Goal: Find specific page/section: Find specific page/section

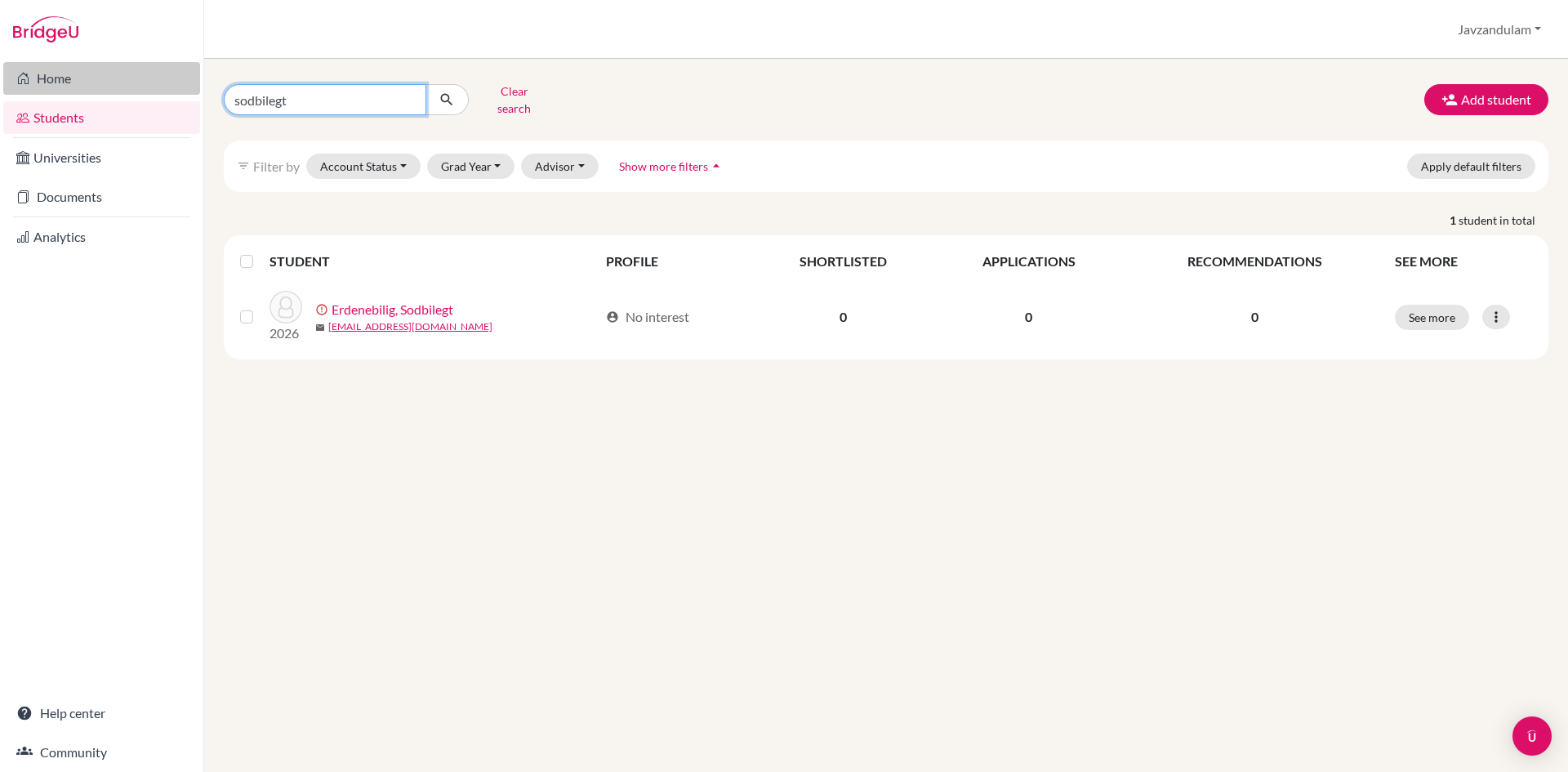
drag, startPoint x: 0, startPoint y: 0, endPoint x: 54, endPoint y: 72, distance: 90.0
click at [54, 72] on div "Home Students Universities Documents Analytics Help center Community Students o…" at bounding box center [784, 386] width 1568 height 772
type input "oyunnara"
click button "submit" at bounding box center [447, 100] width 44 height 31
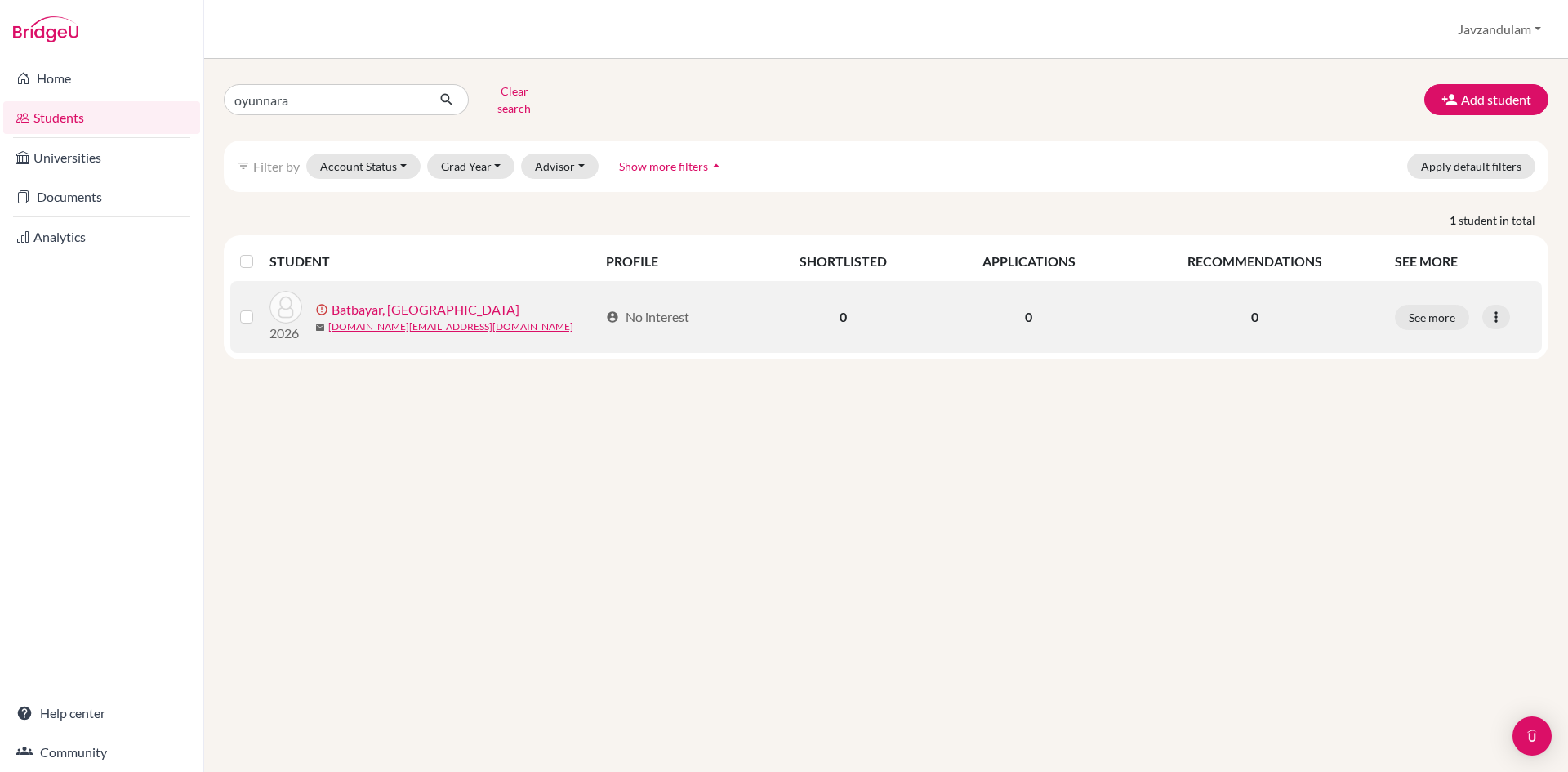
click at [416, 300] on link "Batbayar, [GEOGRAPHIC_DATA]" at bounding box center [425, 309] width 188 height 19
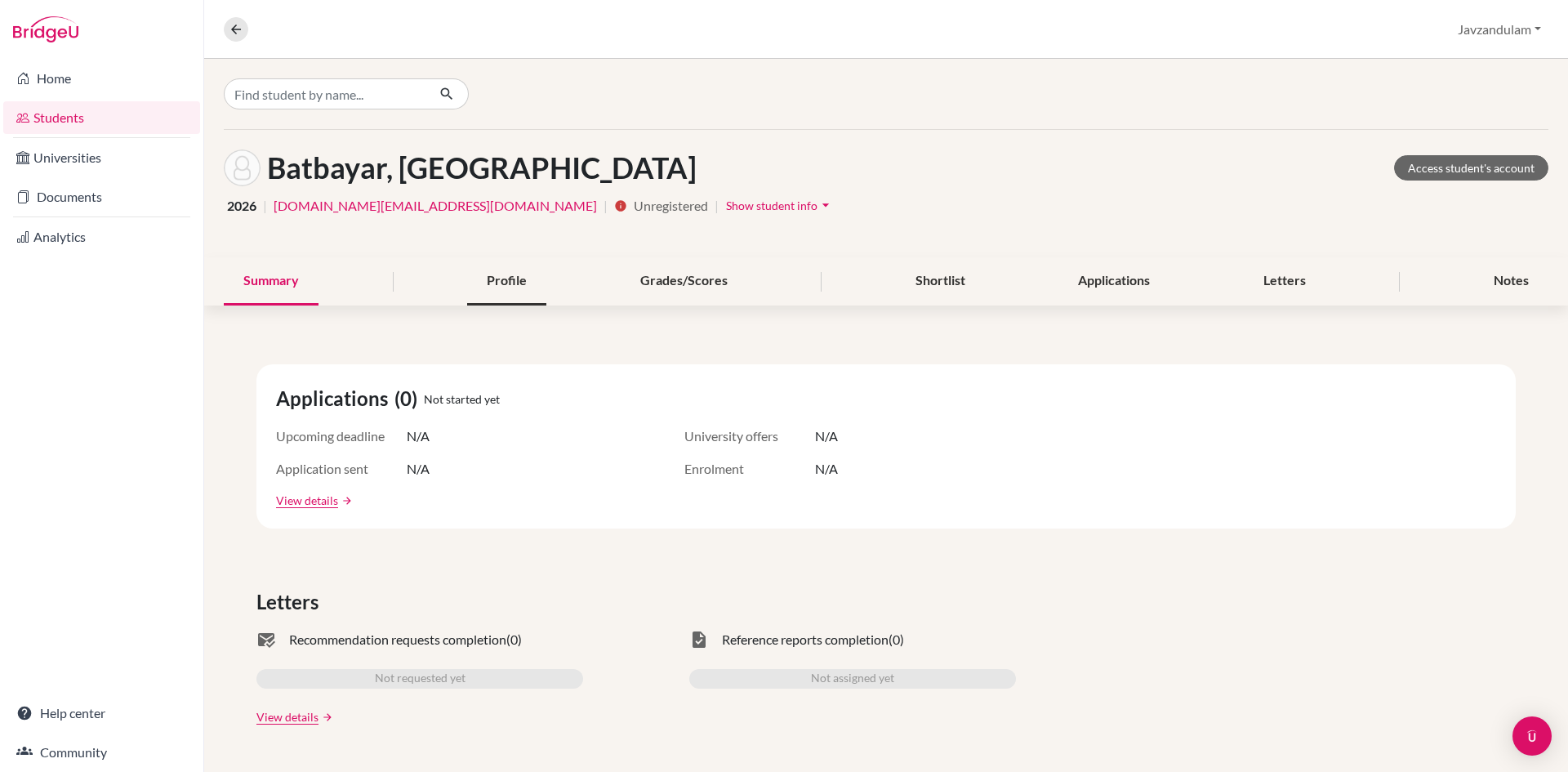
click at [510, 282] on div "Profile" at bounding box center [507, 281] width 79 height 48
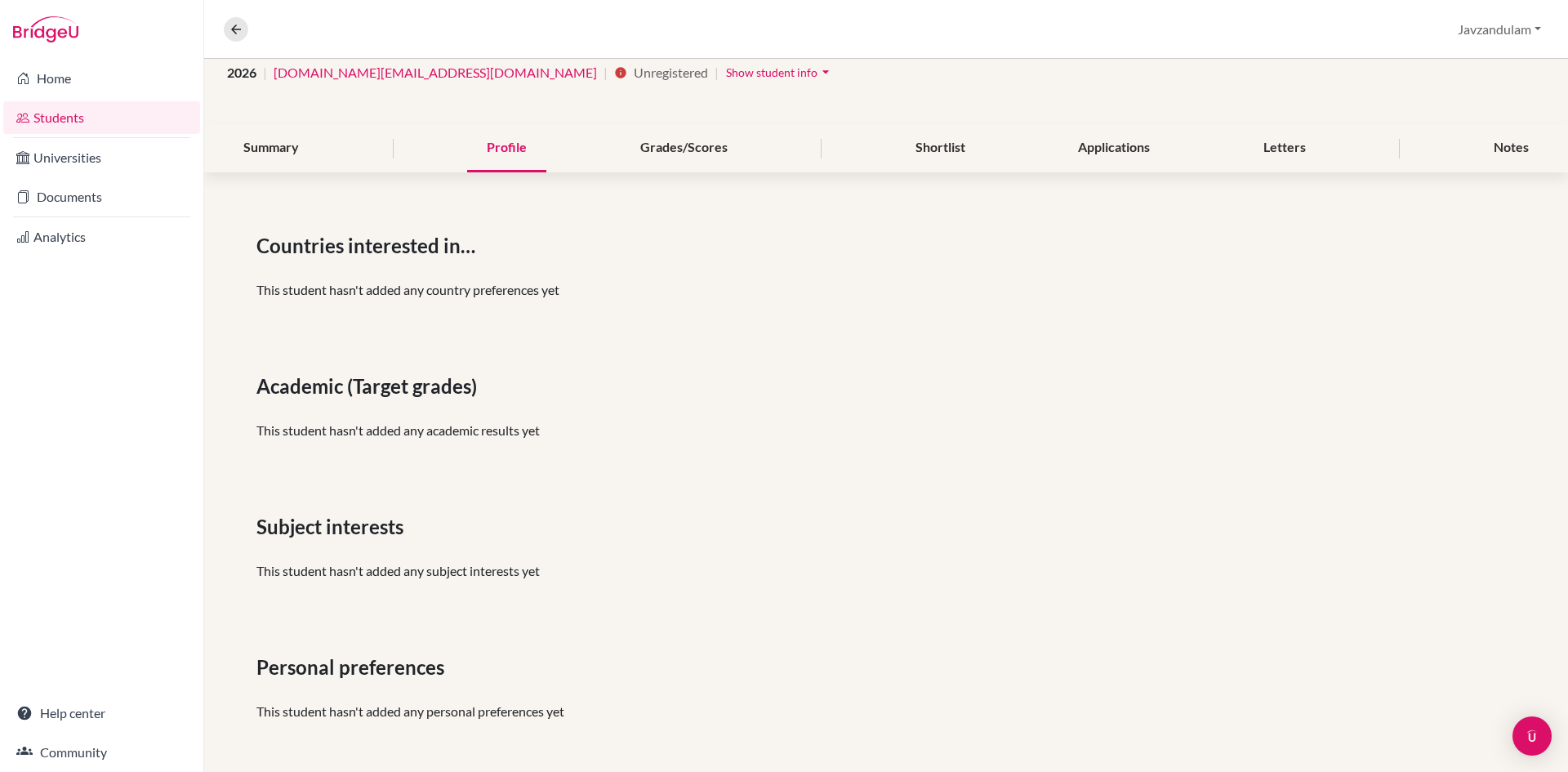
scroll to position [134, 0]
drag, startPoint x: 321, startPoint y: 528, endPoint x: 377, endPoint y: 546, distance: 58.8
click at [377, 544] on div "Subject interests This student hasn't added any subject interests yet" at bounding box center [887, 550] width 1260 height 81
drag, startPoint x: 330, startPoint y: 642, endPoint x: 418, endPoint y: 665, distance: 91.0
click at [415, 661] on div "Countries interested in… This student hasn't added any country preferences yet …" at bounding box center [886, 481] width 1364 height 582
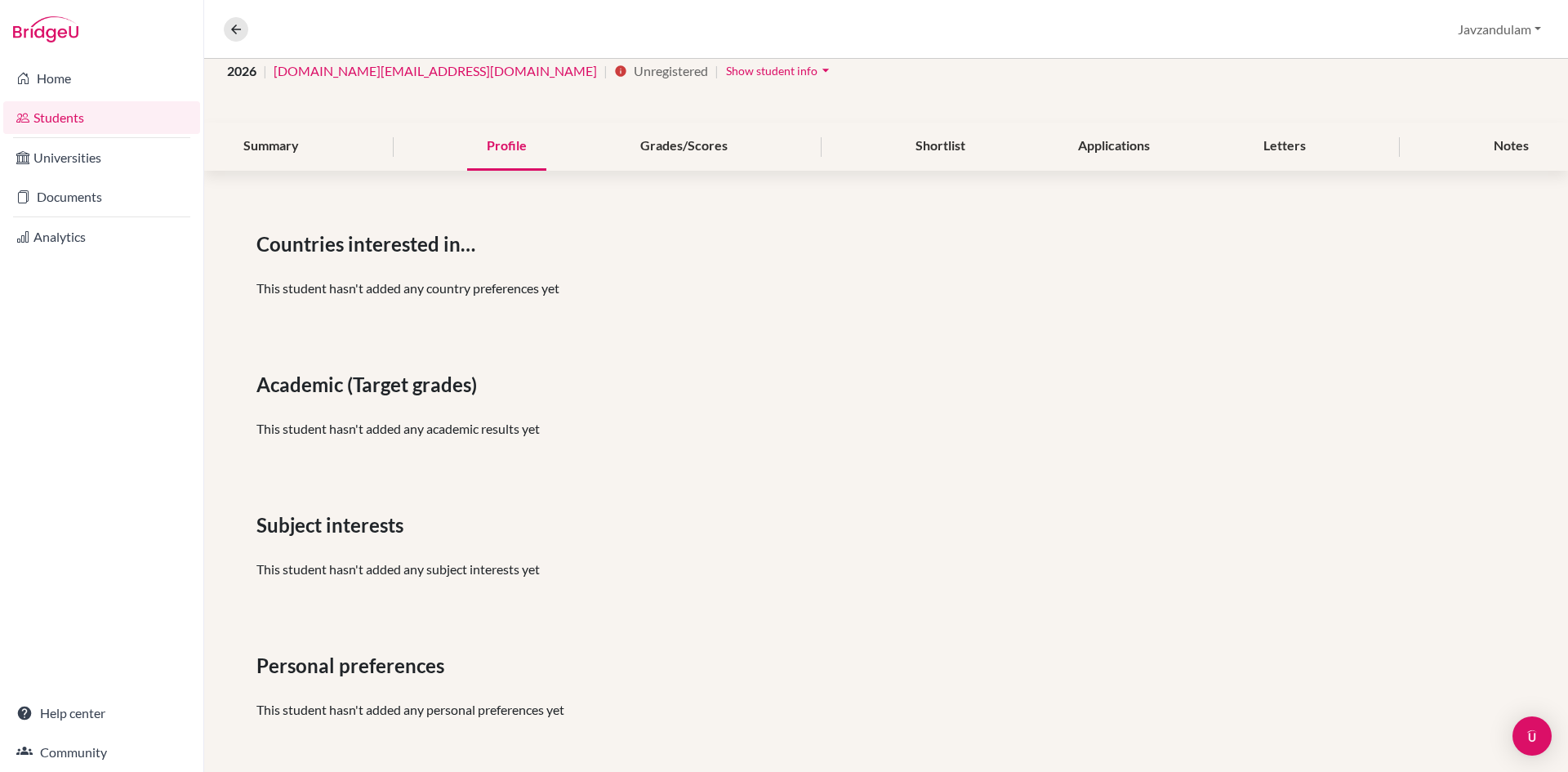
click at [483, 702] on p "This student hasn't added any personal preferences yet" at bounding box center [887, 709] width 1260 height 19
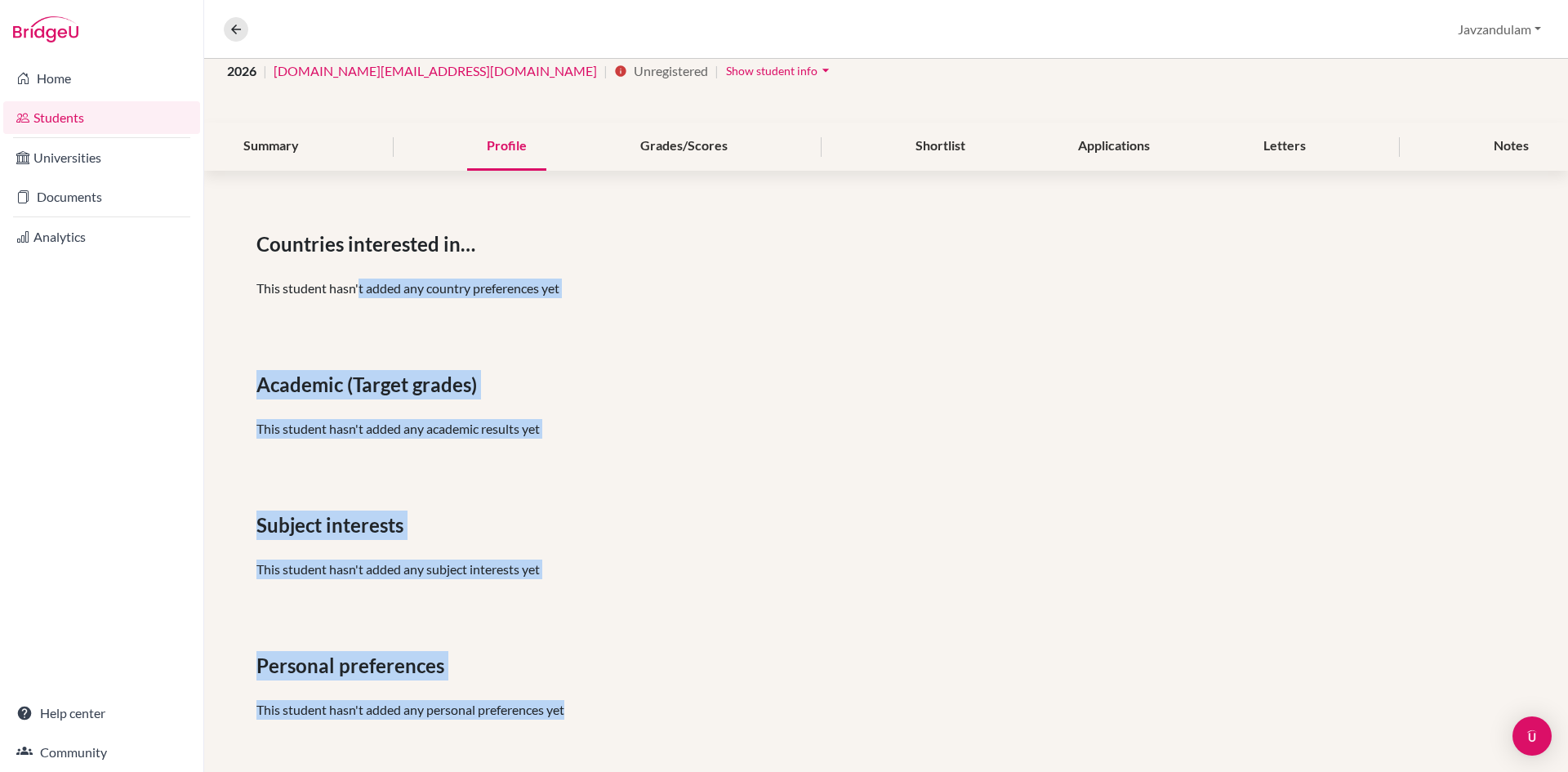
drag, startPoint x: 577, startPoint y: 706, endPoint x: 370, endPoint y: 250, distance: 500.8
click at [360, 280] on div "Countries interested in… This student hasn't added any country preferences yet …" at bounding box center [886, 481] width 1364 height 582
click at [442, 430] on p "This student hasn't added any academic results yet" at bounding box center [887, 429] width 1260 height 19
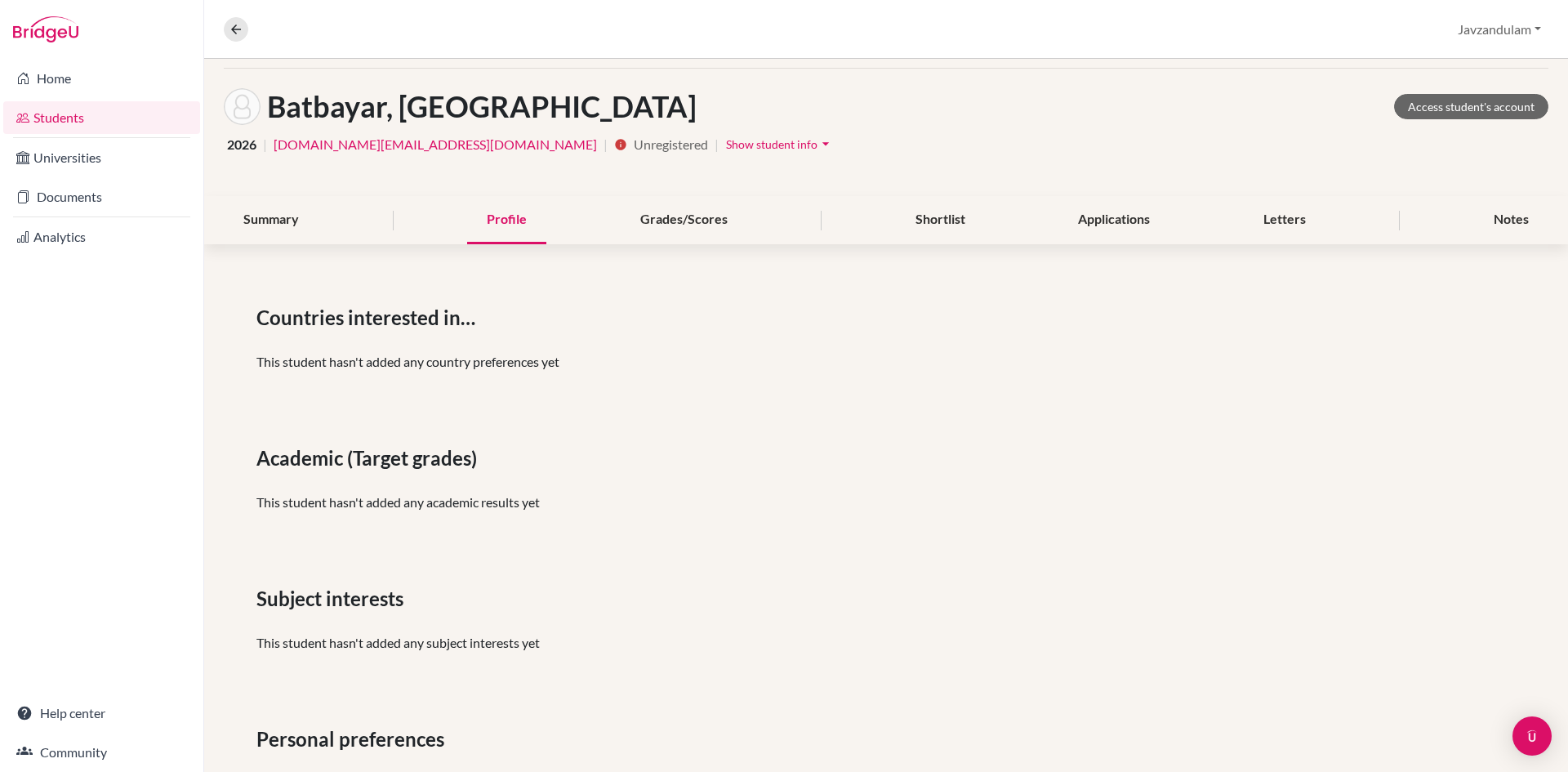
scroll to position [0, 0]
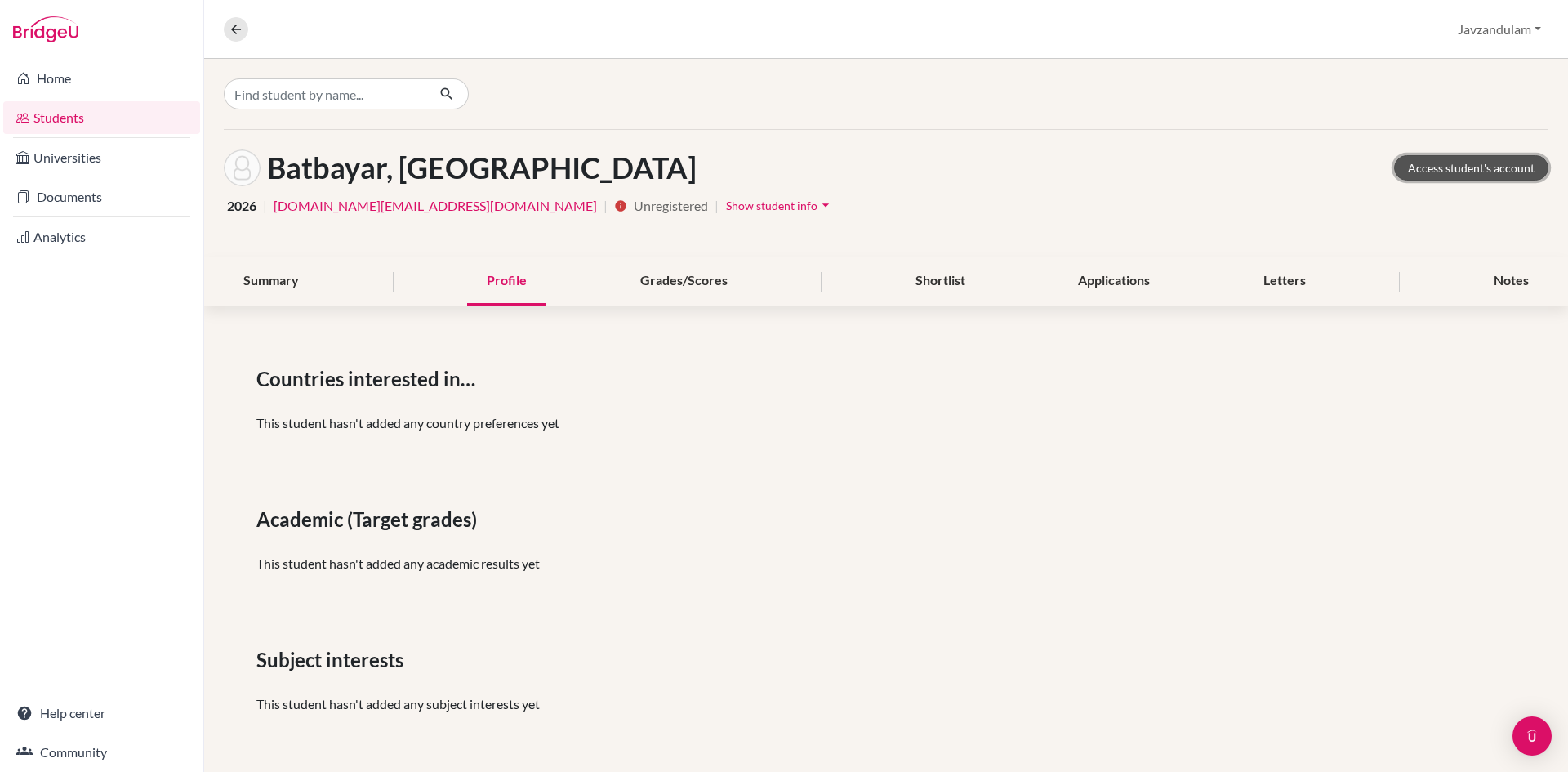
click at [1424, 171] on link "Access student's account" at bounding box center [1471, 168] width 155 height 25
